Goal: Transaction & Acquisition: Purchase product/service

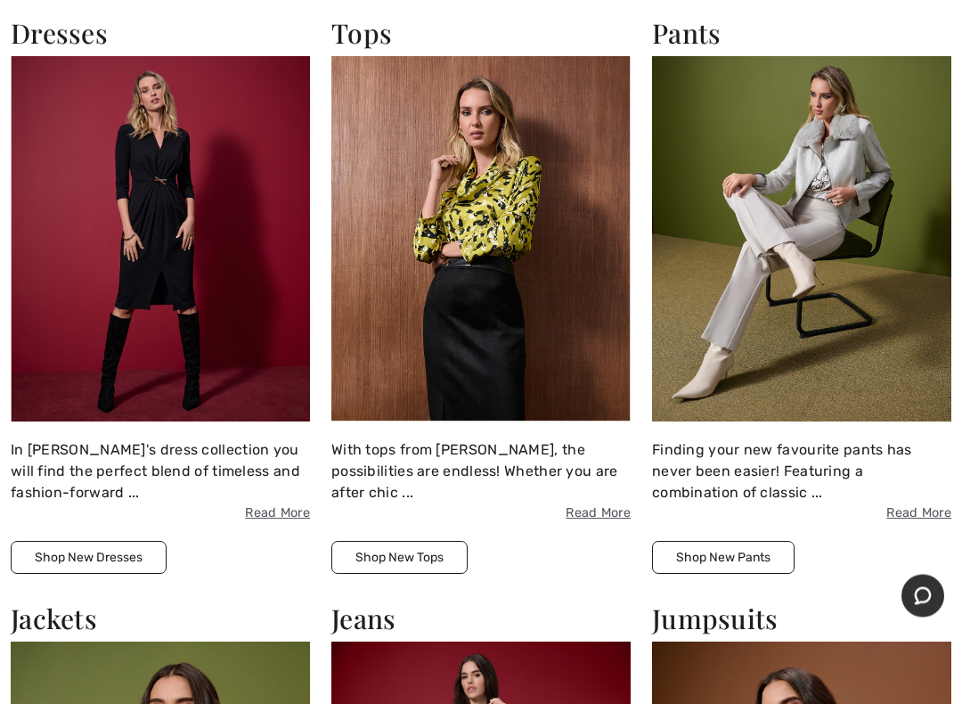
scroll to position [1347, 0]
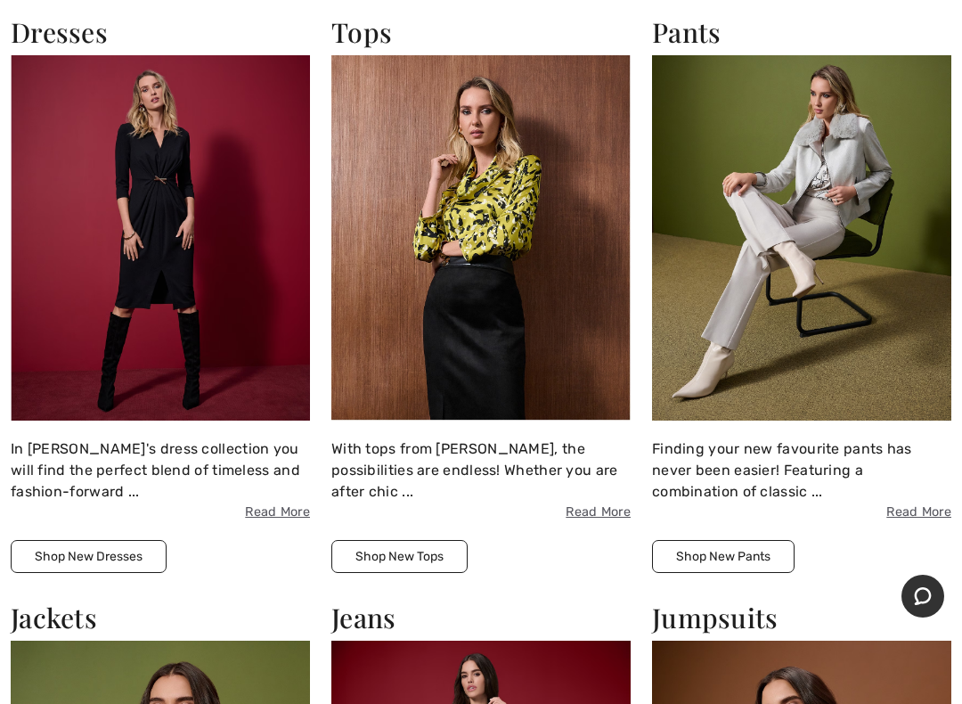
click at [748, 542] on button "Shop New Pants" at bounding box center [723, 556] width 143 height 33
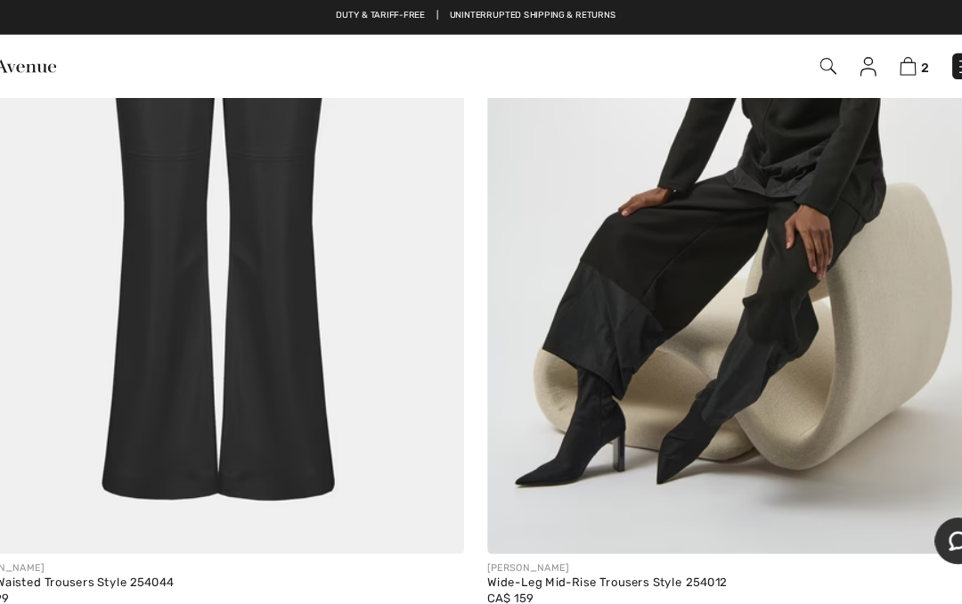
scroll to position [13212, 0]
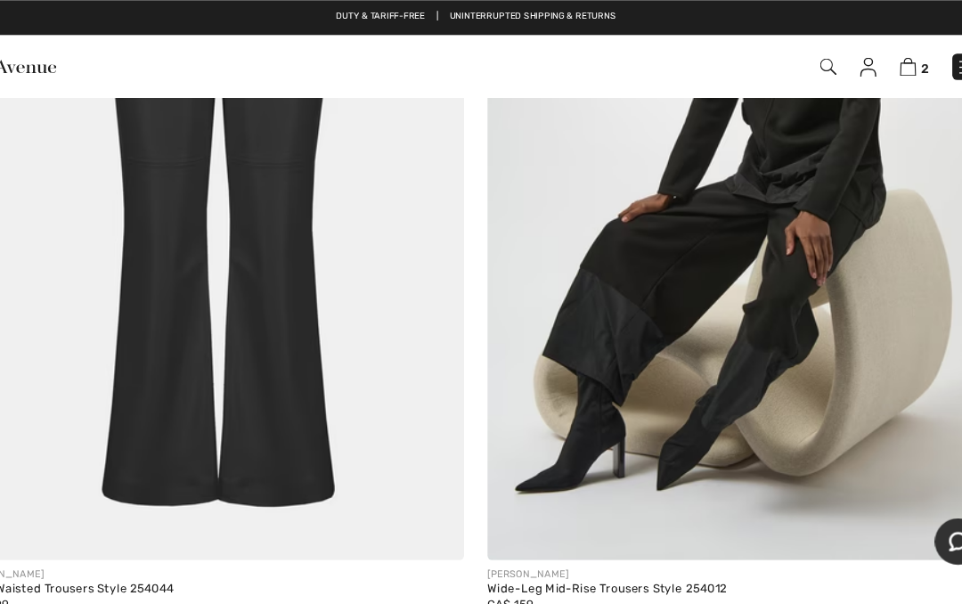
click at [713, 230] on img at bounding box center [722, 168] width 460 height 689
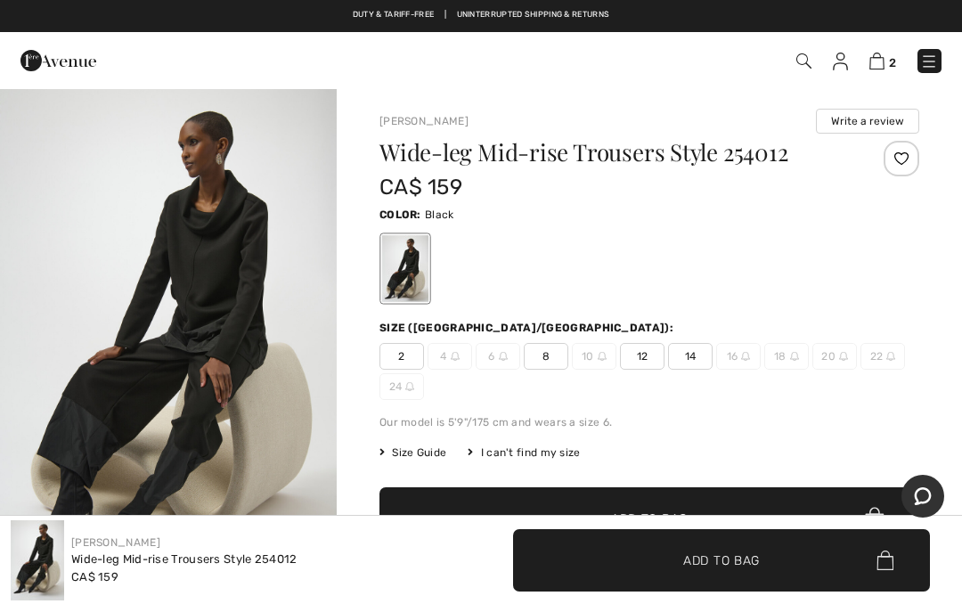
click at [560, 354] on span "8" at bounding box center [546, 356] width 45 height 27
click at [506, 356] on img at bounding box center [503, 356] width 9 height 9
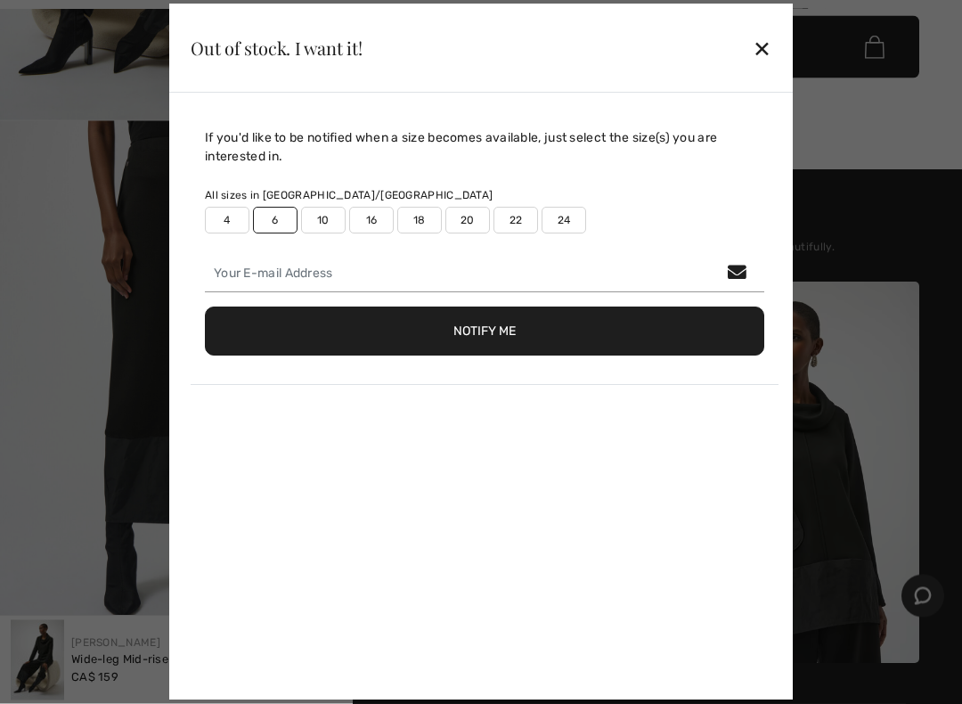
scroll to position [473, 0]
click at [762, 52] on div "✕" at bounding box center [762, 47] width 19 height 37
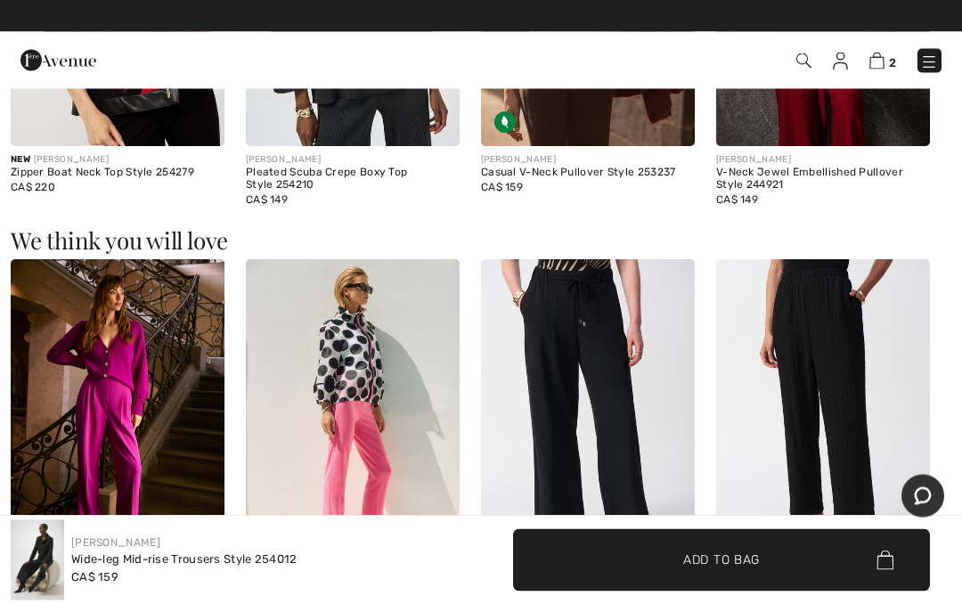
scroll to position [1897, 0]
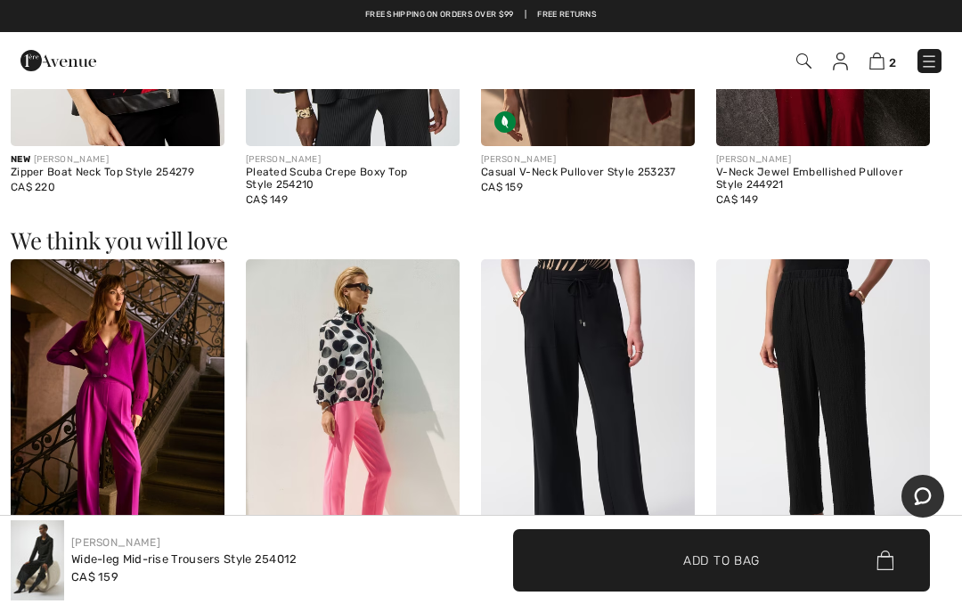
click at [899, 51] on span "2" at bounding box center [678, 61] width 526 height 24
click at [889, 58] on span "2" at bounding box center [892, 62] width 7 height 13
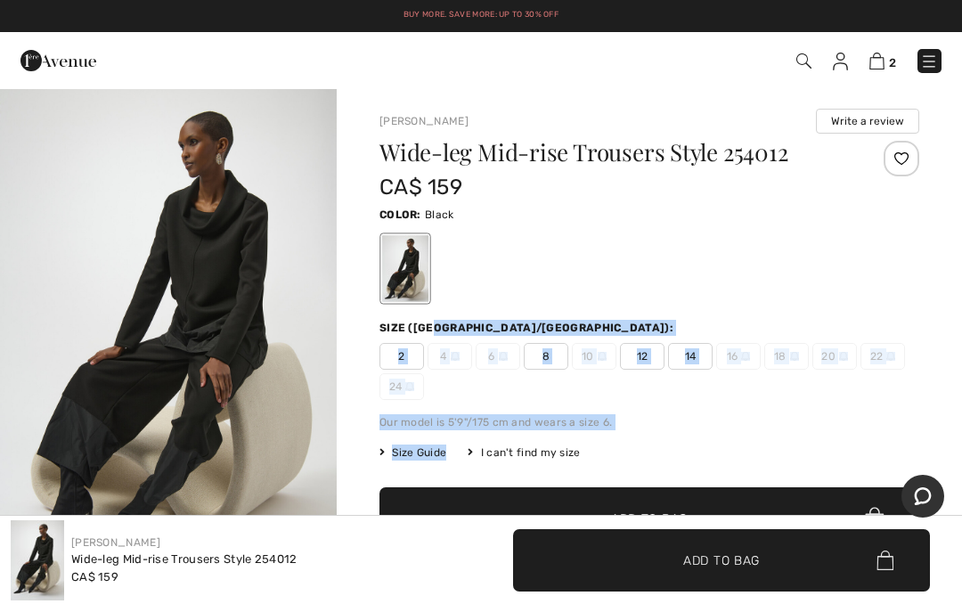
click at [821, 332] on div "Size (CA/US):" at bounding box center [649, 328] width 540 height 16
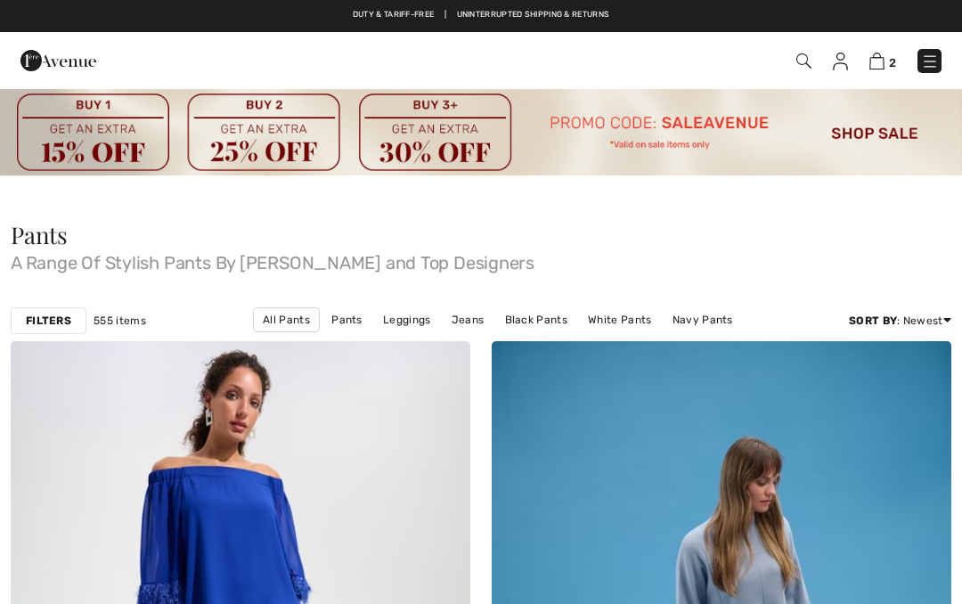
scroll to position [13212, 45]
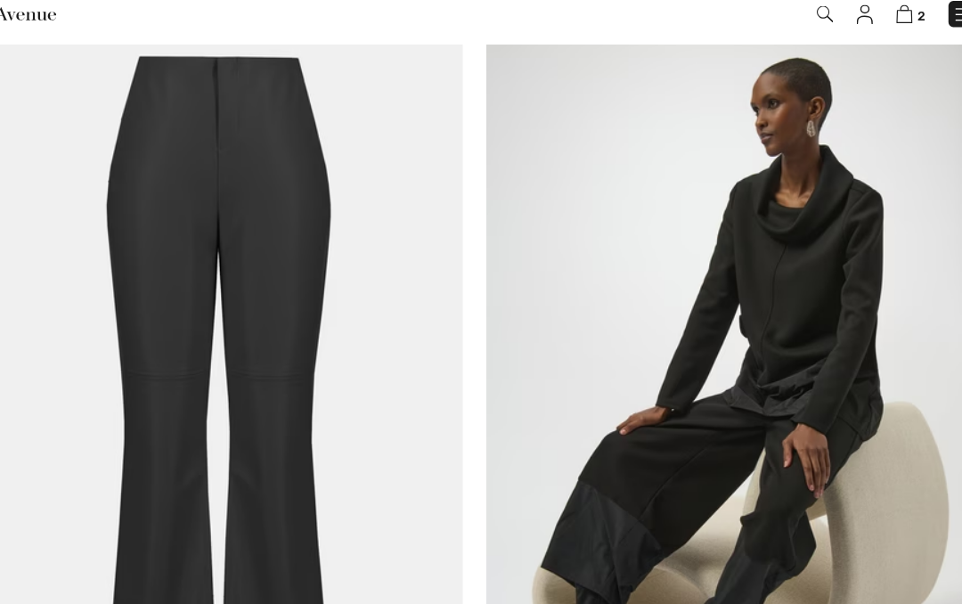
checkbox input "true"
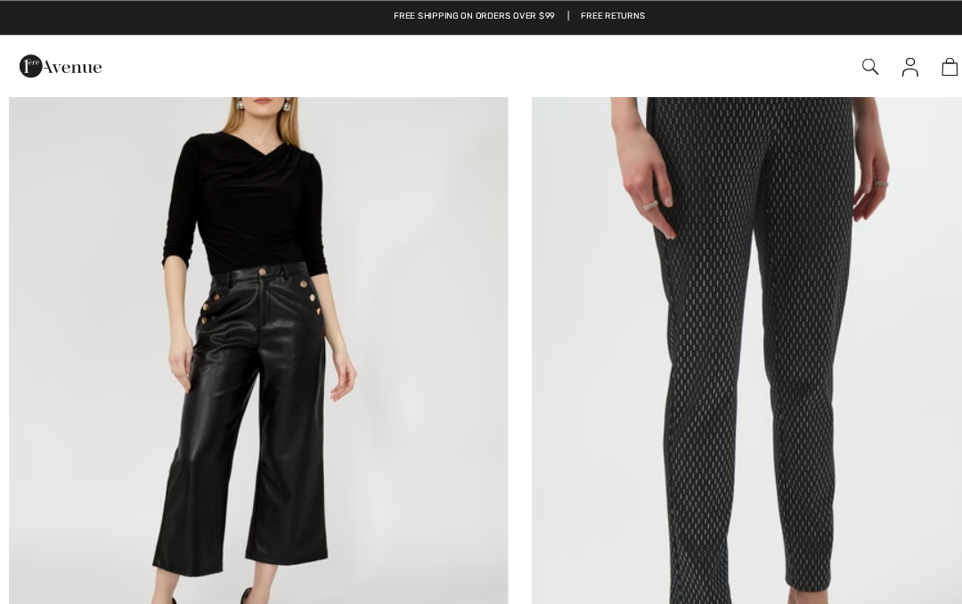
scroll to position [8978, 0]
click at [729, 180] on img at bounding box center [722, 333] width 460 height 689
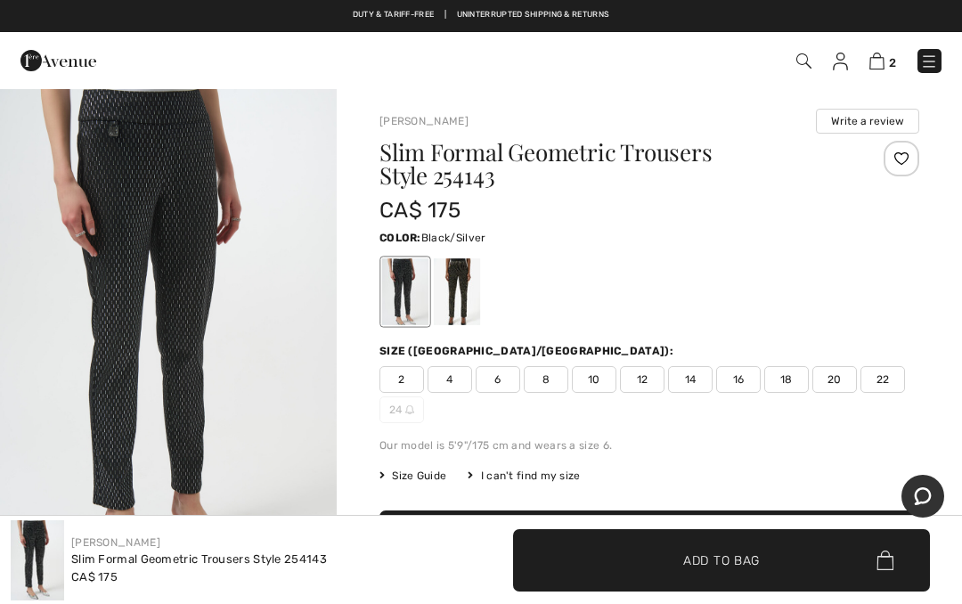
click at [872, 65] on img at bounding box center [876, 61] width 15 height 17
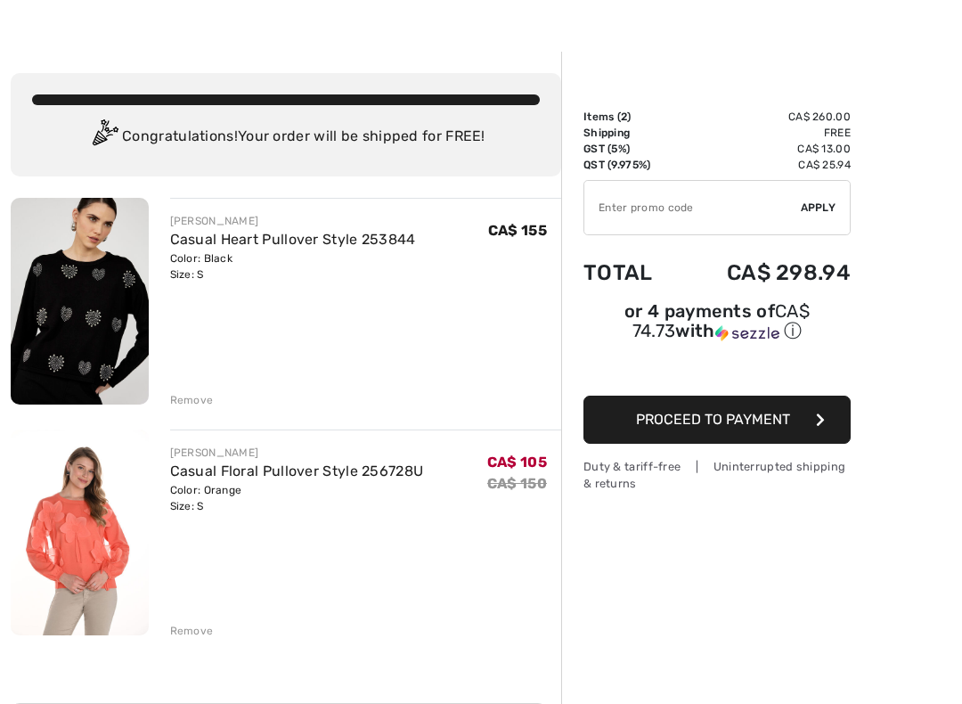
scroll to position [40, 0]
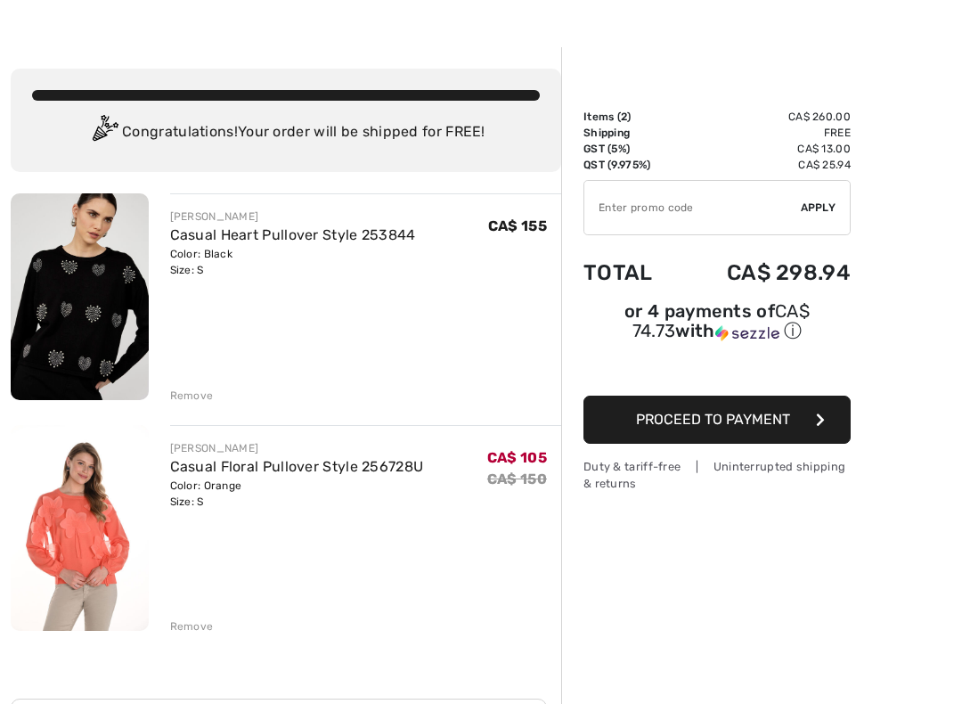
click at [741, 404] on button "Proceed to Payment" at bounding box center [716, 419] width 267 height 48
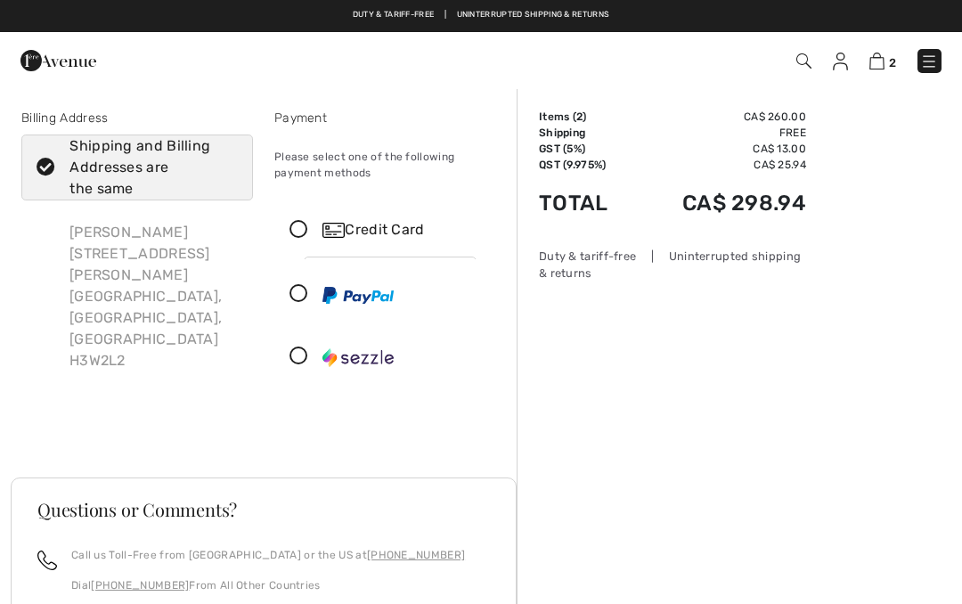
checkbox input "true"
click at [892, 50] on link "2" at bounding box center [882, 60] width 27 height 21
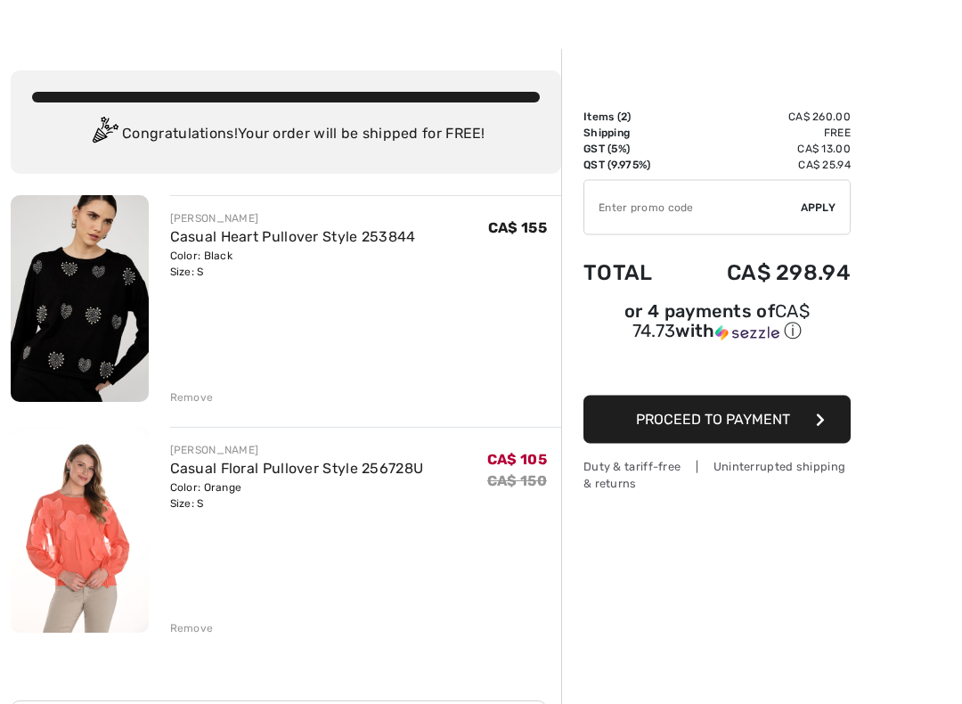
scroll to position [38, 0]
click at [744, 431] on button "Proceed to Payment" at bounding box center [716, 419] width 267 height 48
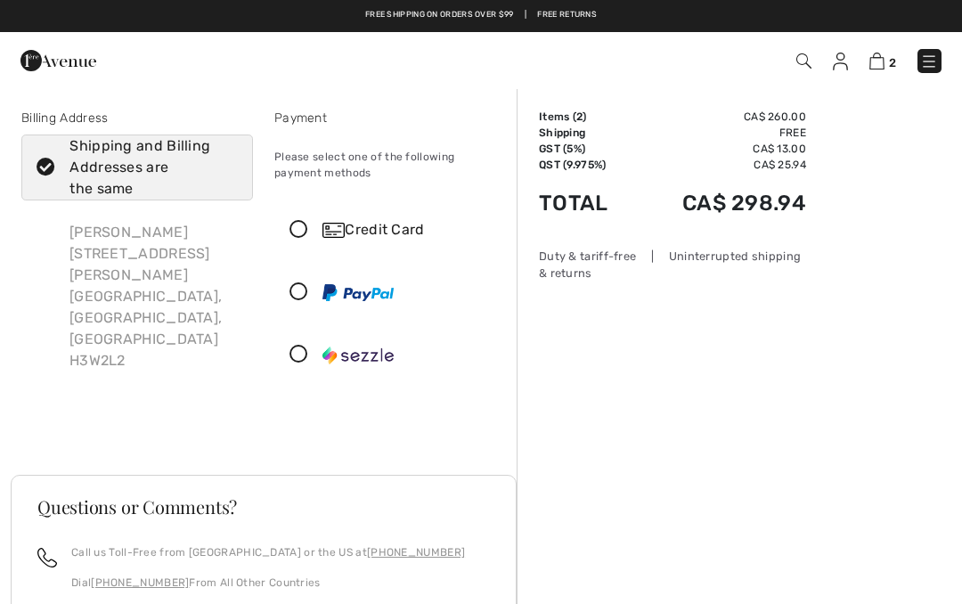
click at [299, 235] on icon at bounding box center [298, 230] width 47 height 19
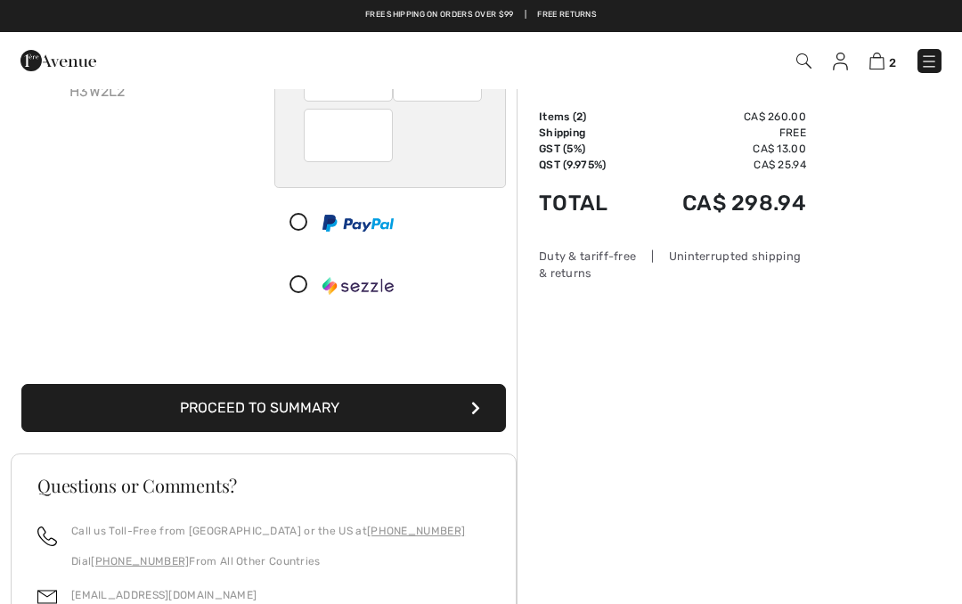
scroll to position [268, 0]
